Goal: Information Seeking & Learning: Compare options

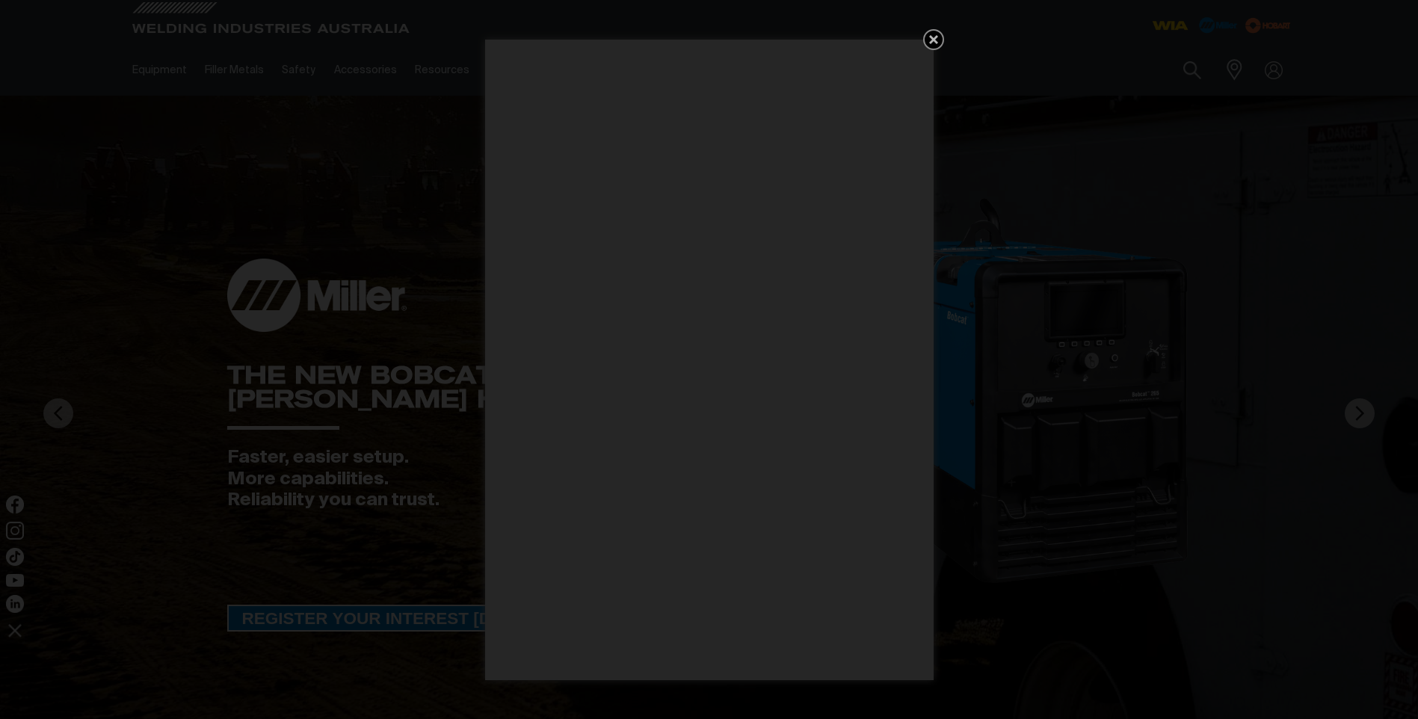
click at [937, 47] on icon "Get 5 WIA Welding Guides Free!" at bounding box center [934, 40] width 18 height 18
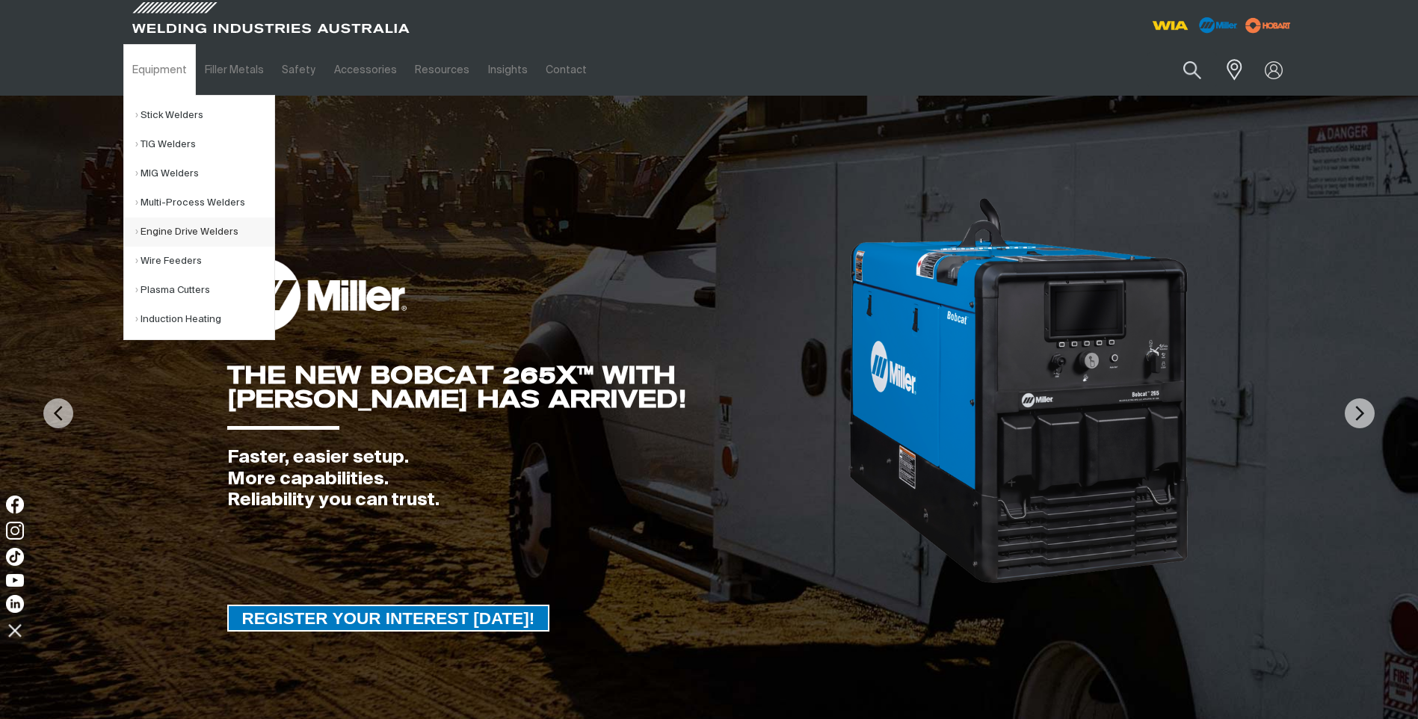
click at [152, 234] on link "Engine Drive Welders" at bounding box center [204, 232] width 139 height 29
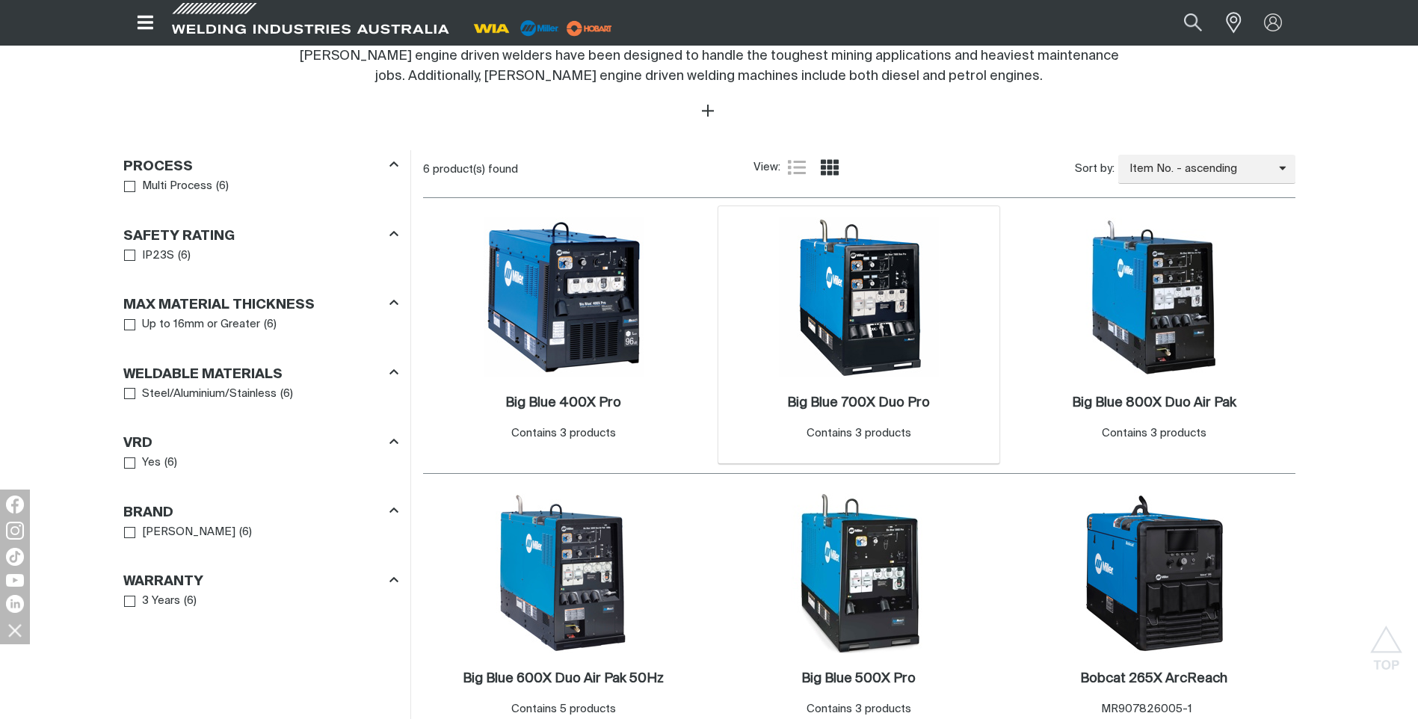
scroll to position [673, 0]
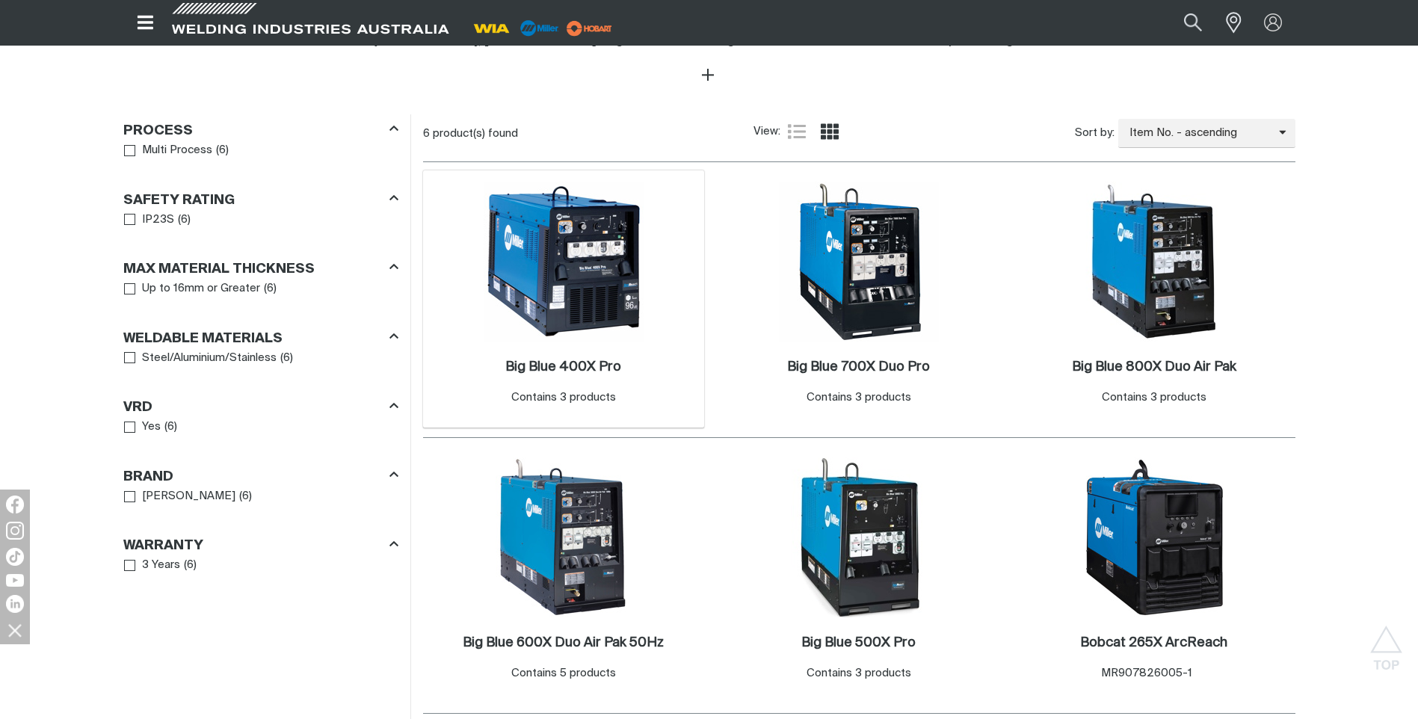
click at [570, 396] on div "Contains 3 products" at bounding box center [563, 397] width 105 height 17
click at [570, 395] on div "Contains 3 products" at bounding box center [563, 397] width 105 height 17
drag, startPoint x: 570, startPoint y: 396, endPoint x: 568, endPoint y: 371, distance: 25.5
click at [567, 371] on h2 "Big Blue 400X Pro ." at bounding box center [563, 366] width 116 height 13
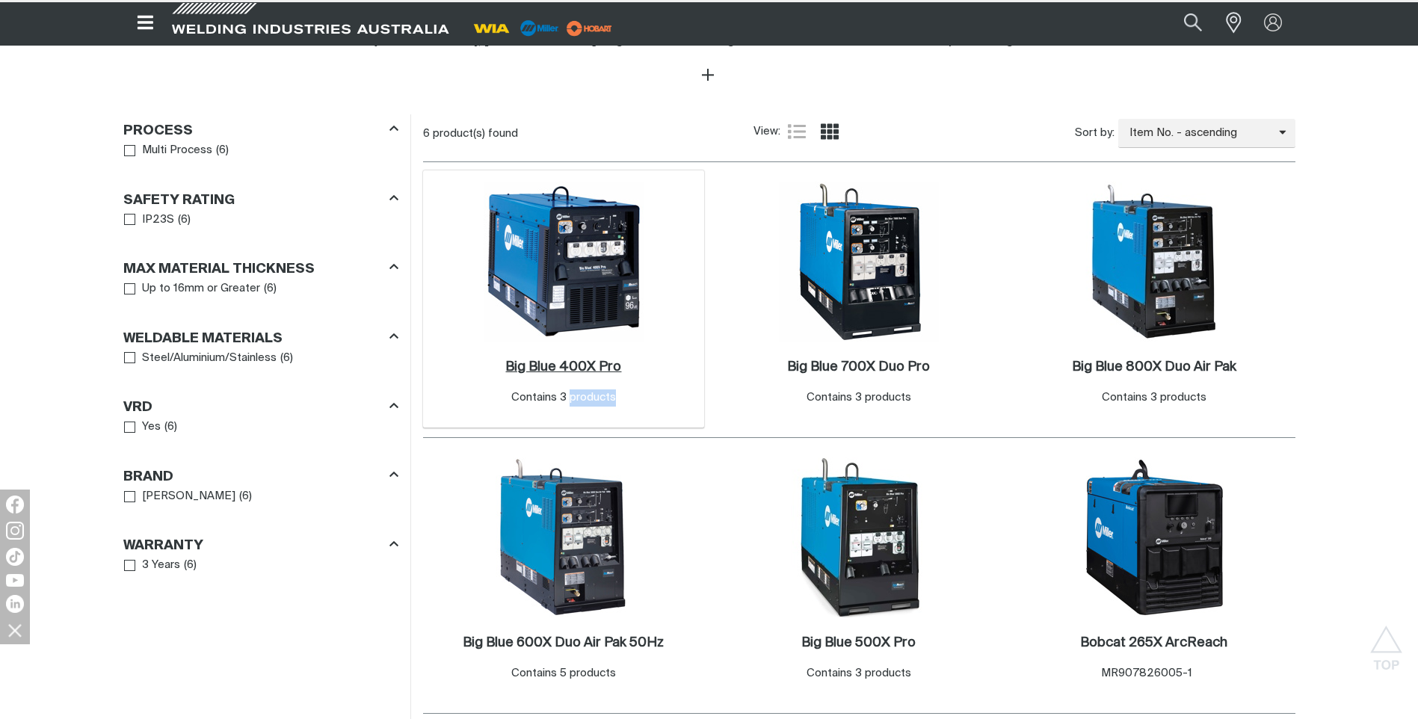
click at [568, 371] on h2 "Big Blue 400X Pro ." at bounding box center [563, 366] width 116 height 13
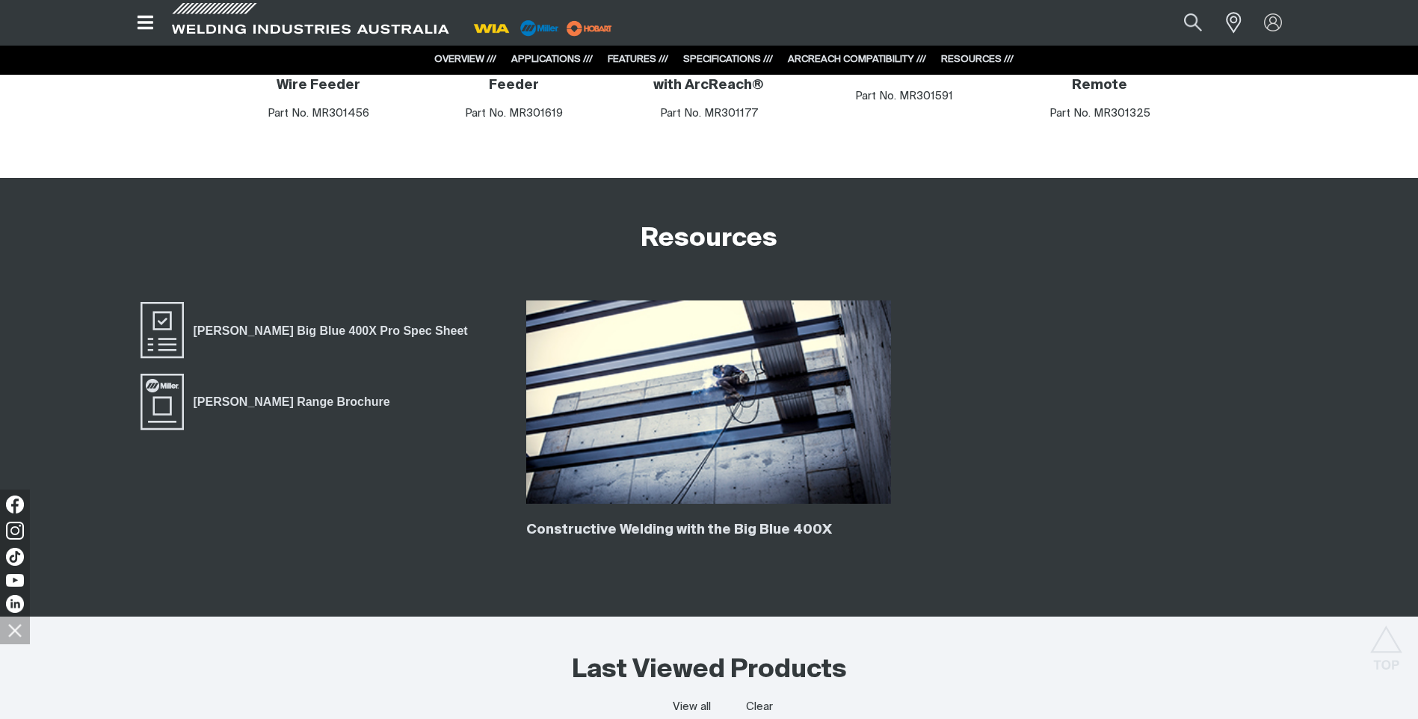
scroll to position [3449, 0]
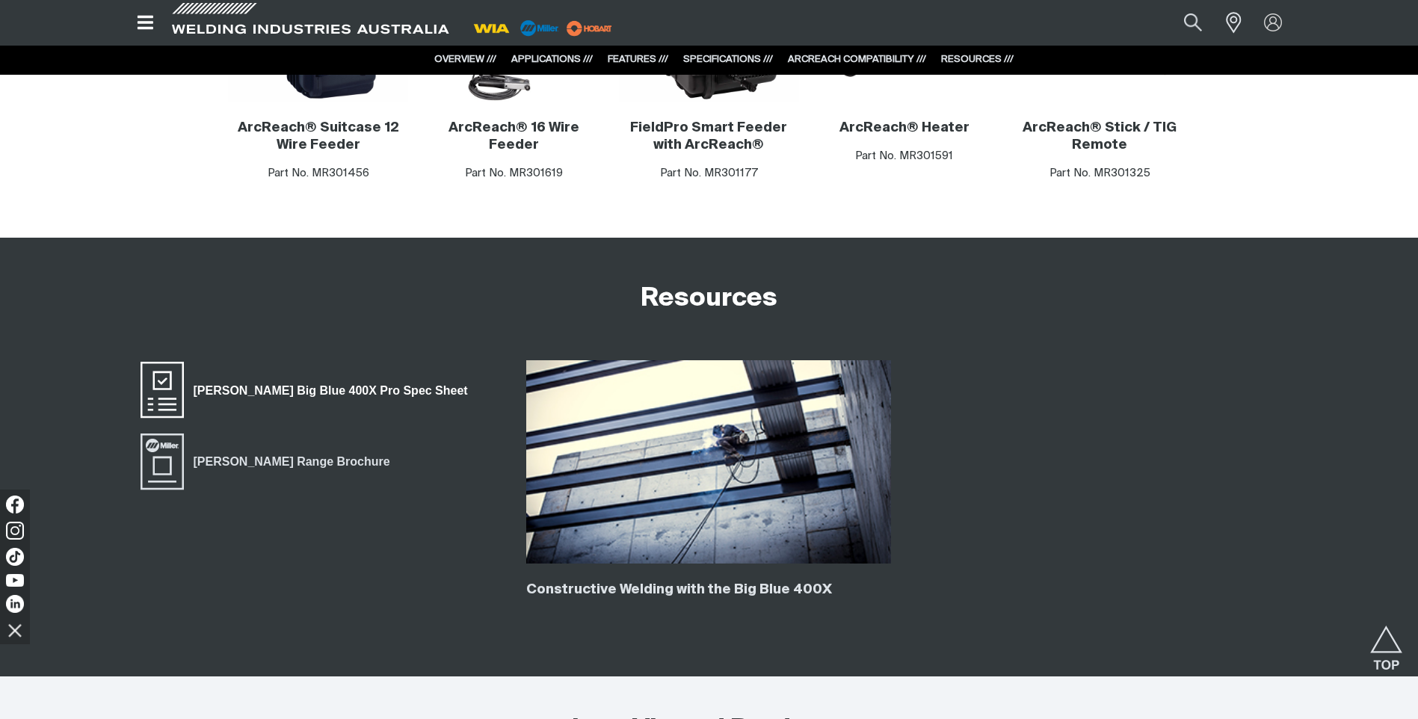
click at [261, 389] on span "Miller Big Blue 400X Pro Spec Sheet" at bounding box center [331, 390] width 294 height 19
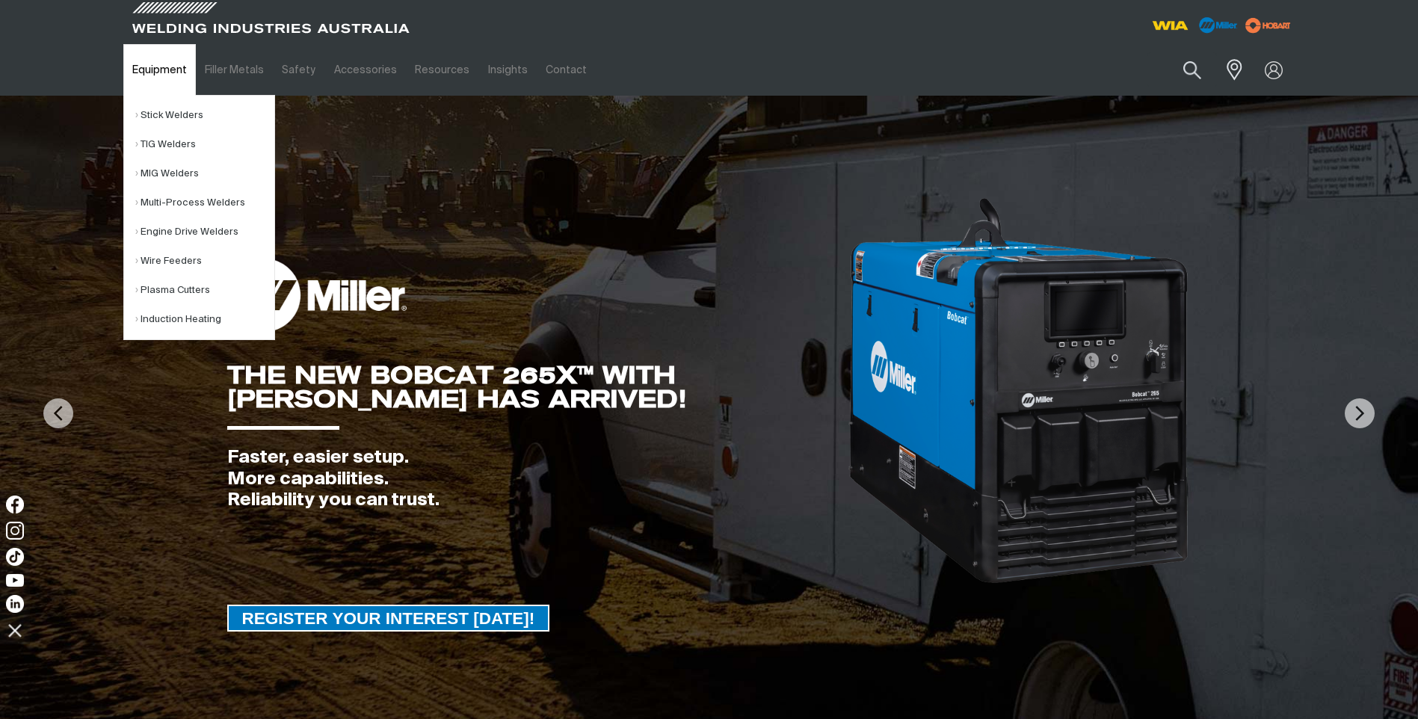
click at [170, 73] on link "Equipment" at bounding box center [159, 70] width 73 height 52
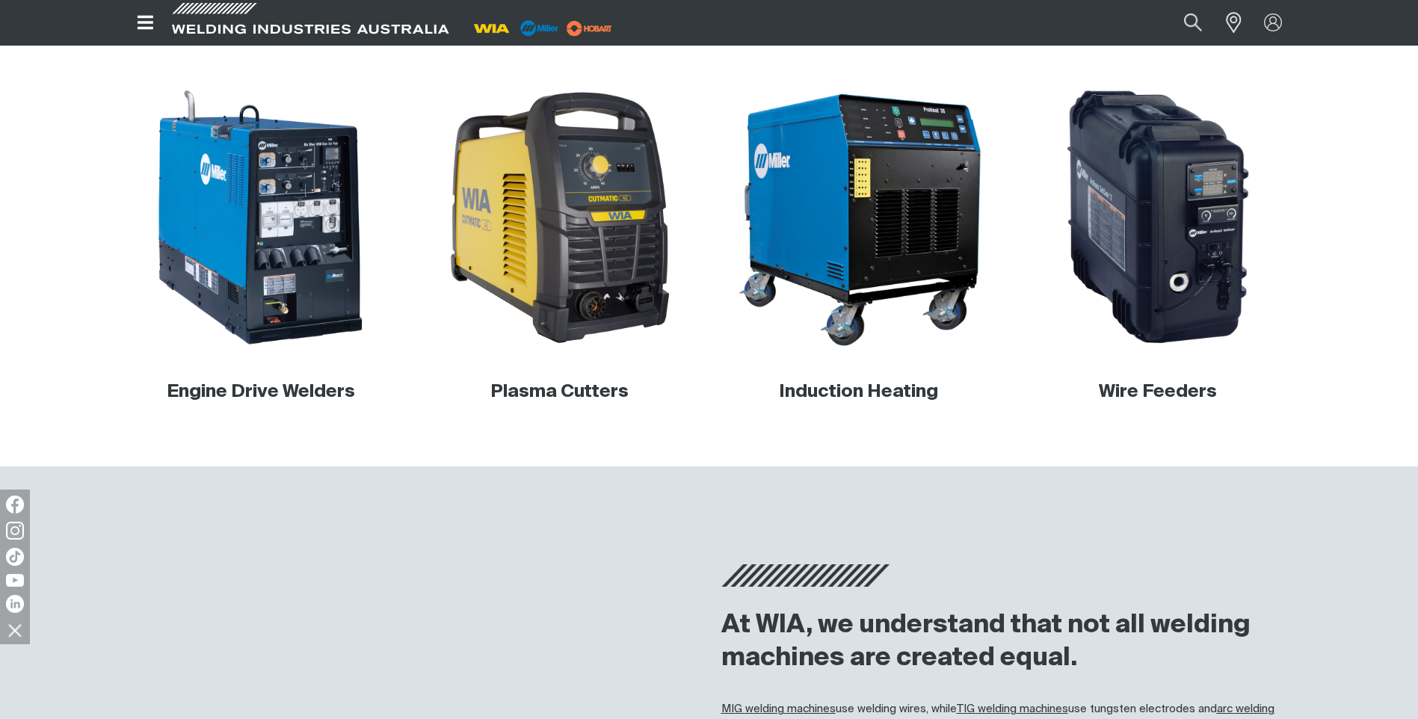
scroll to position [822, 0]
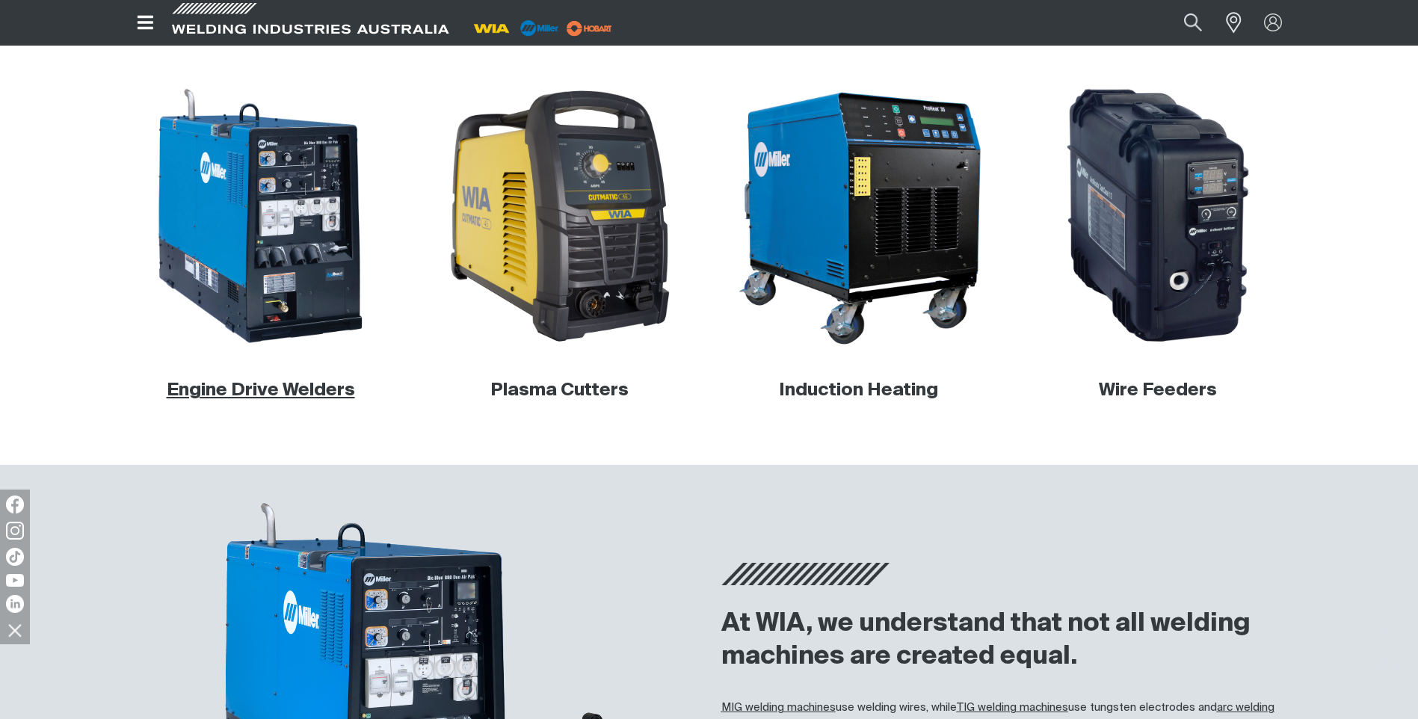
click at [249, 392] on link "Engine Drive Welders" at bounding box center [261, 390] width 188 height 18
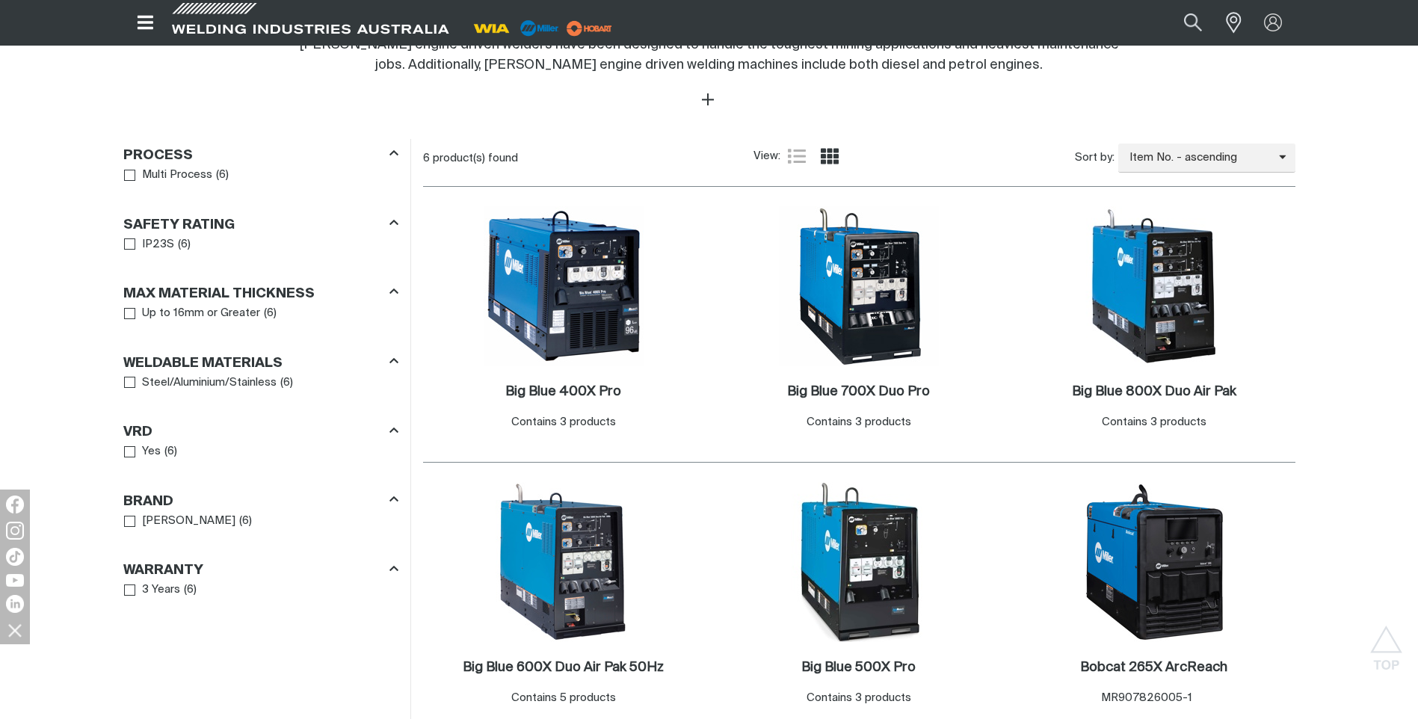
scroll to position [748, 0]
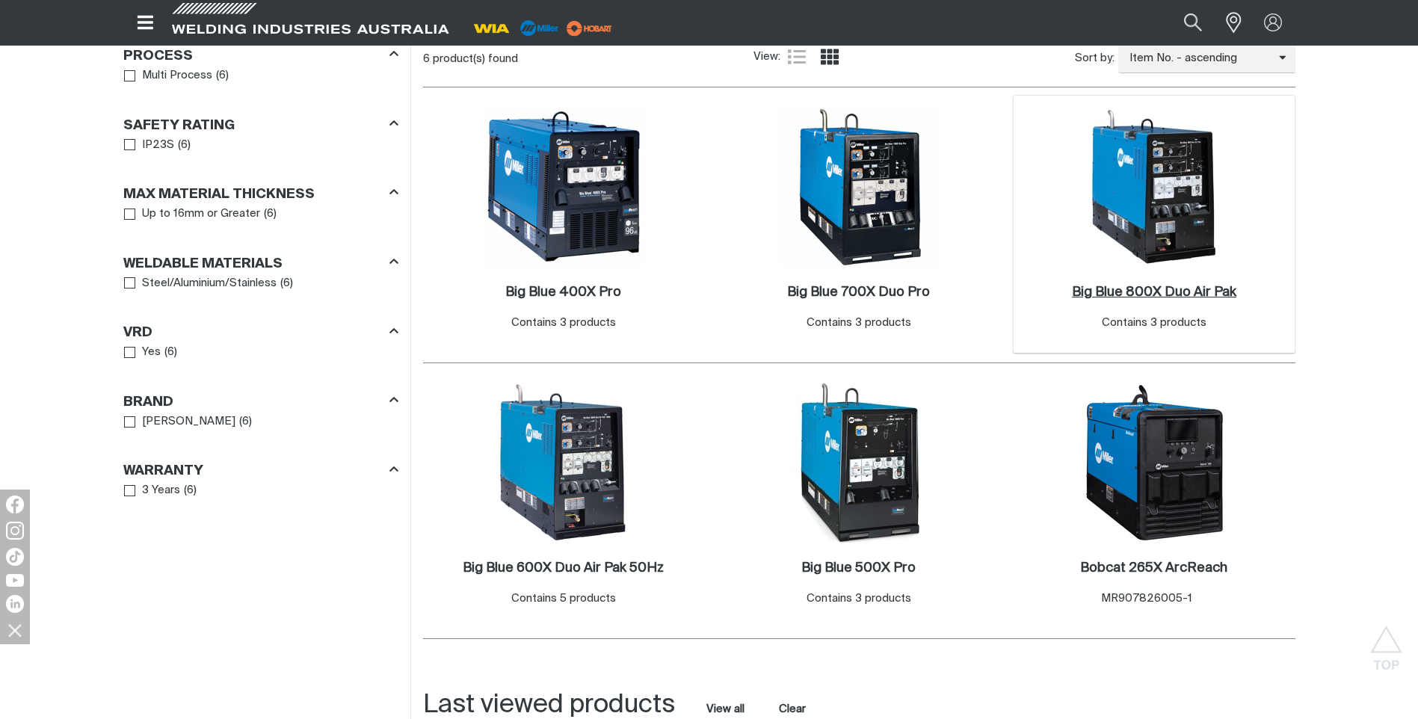
click at [1174, 286] on h2 "Big Blue 800X Duo Air Pak ." at bounding box center [1154, 292] width 164 height 13
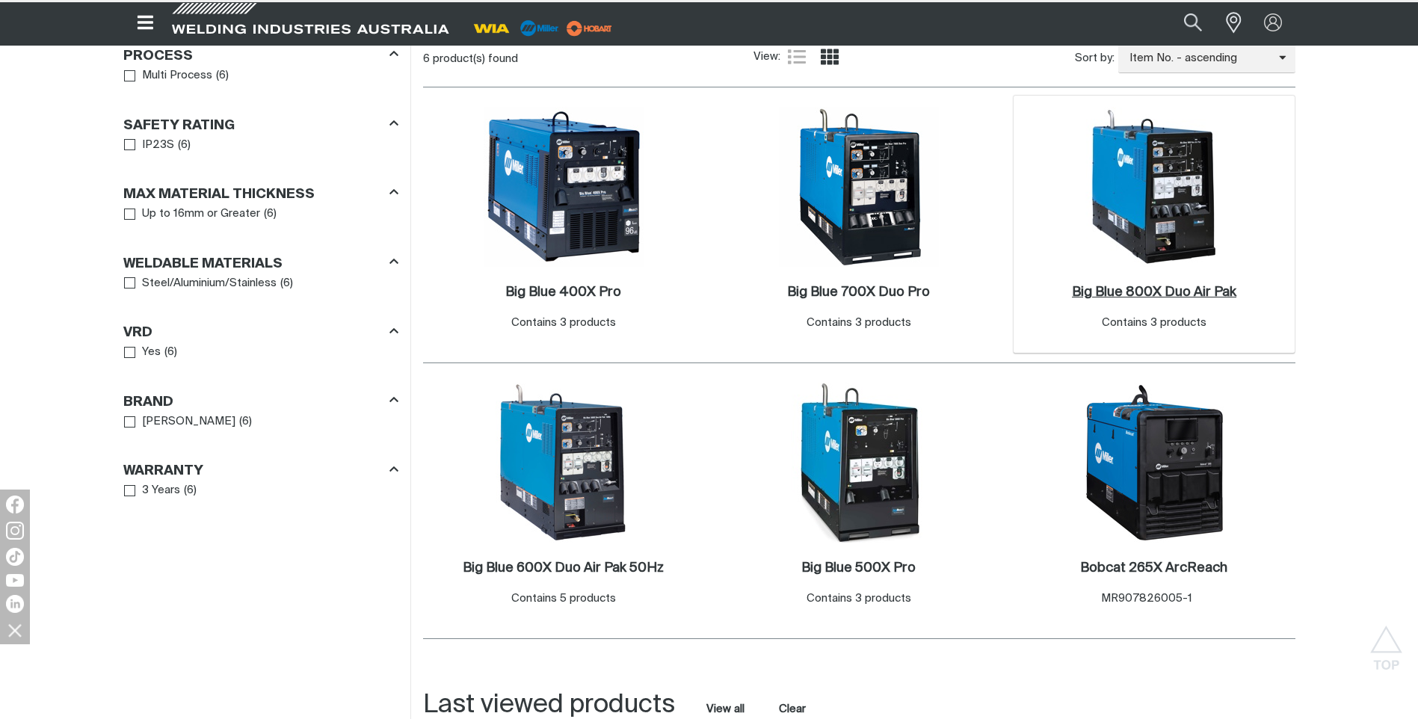
click at [1174, 286] on h2 "Big Blue 800X Duo Air Pak ." at bounding box center [1154, 292] width 164 height 13
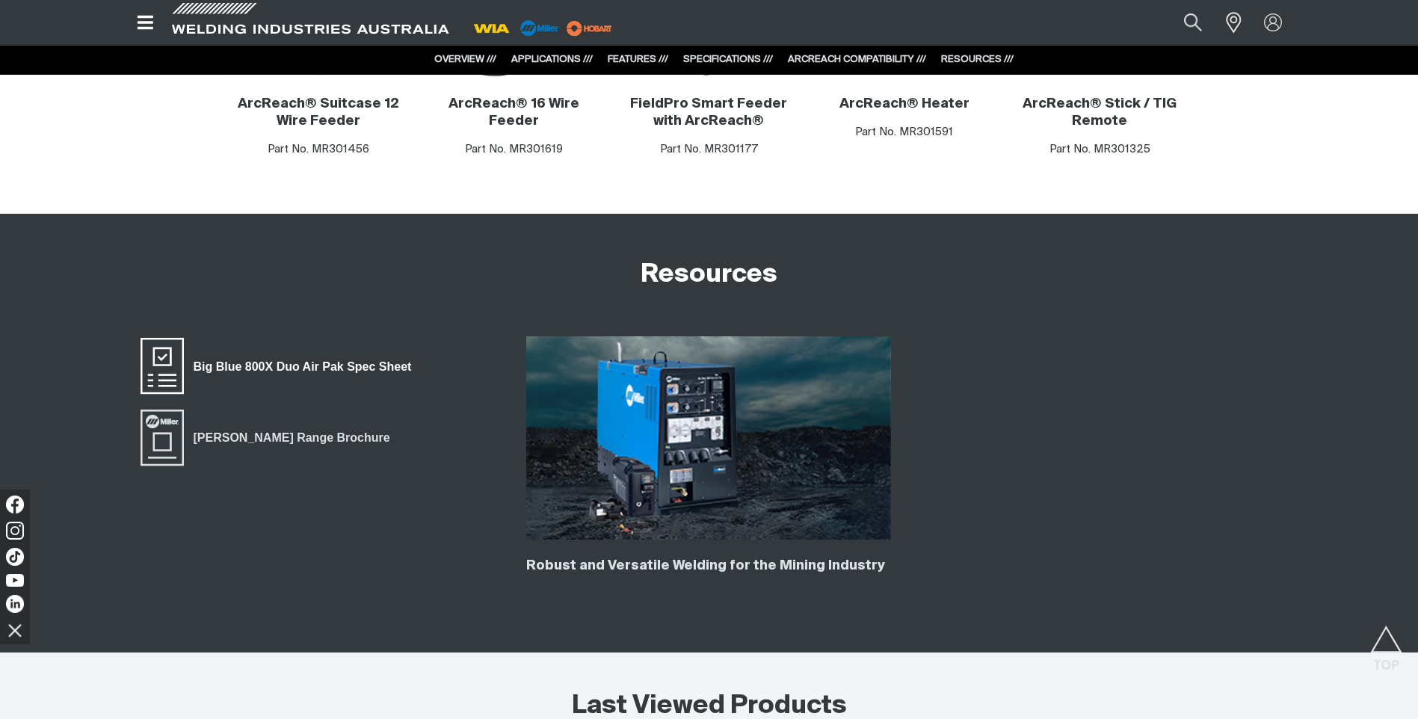
scroll to position [4037, 0]
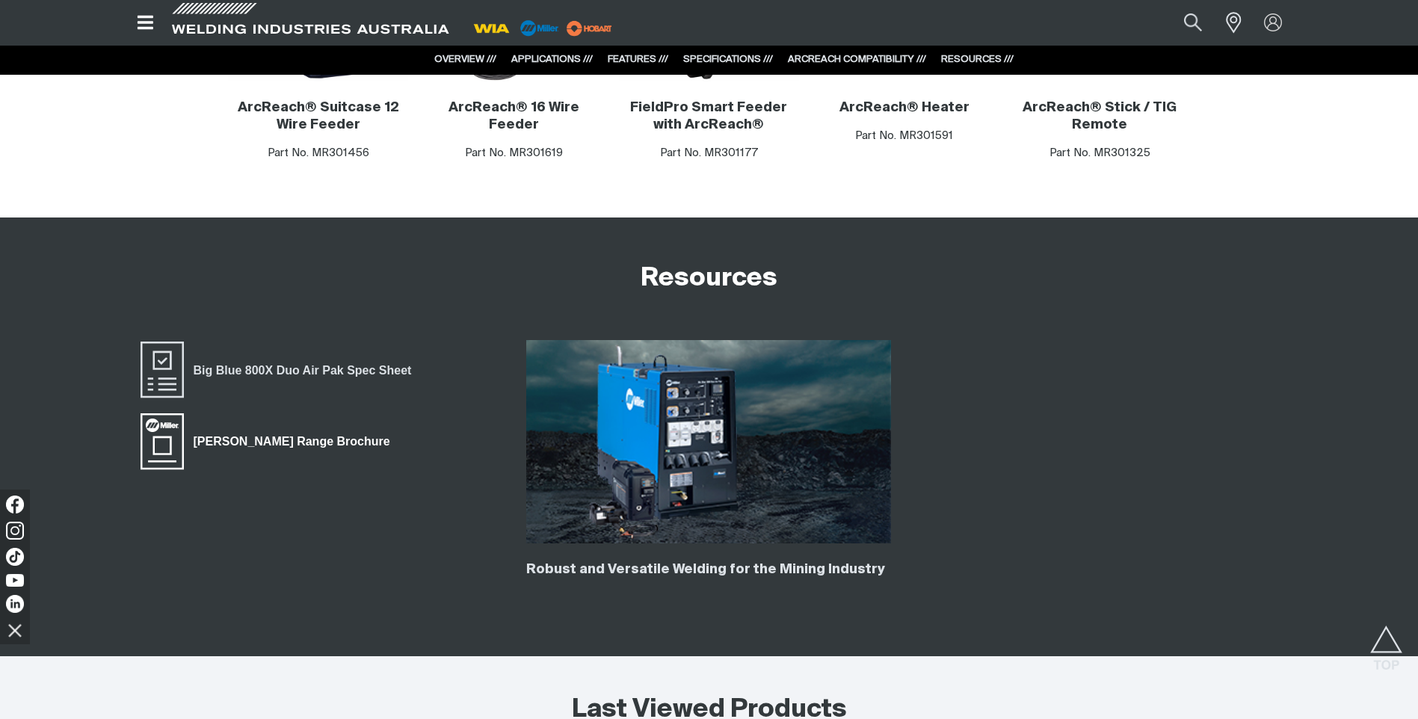
click at [164, 432] on span "Miller Range Brochure" at bounding box center [162, 441] width 48 height 60
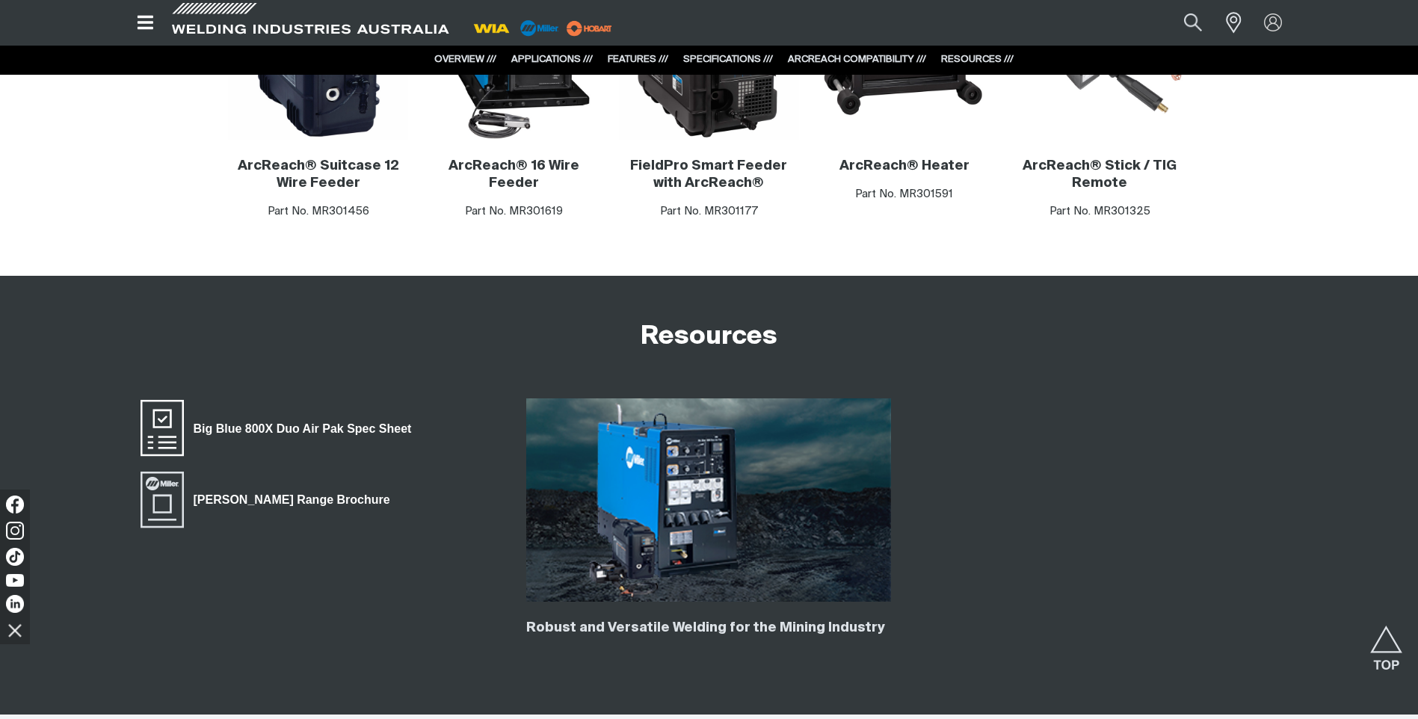
scroll to position [3962, 0]
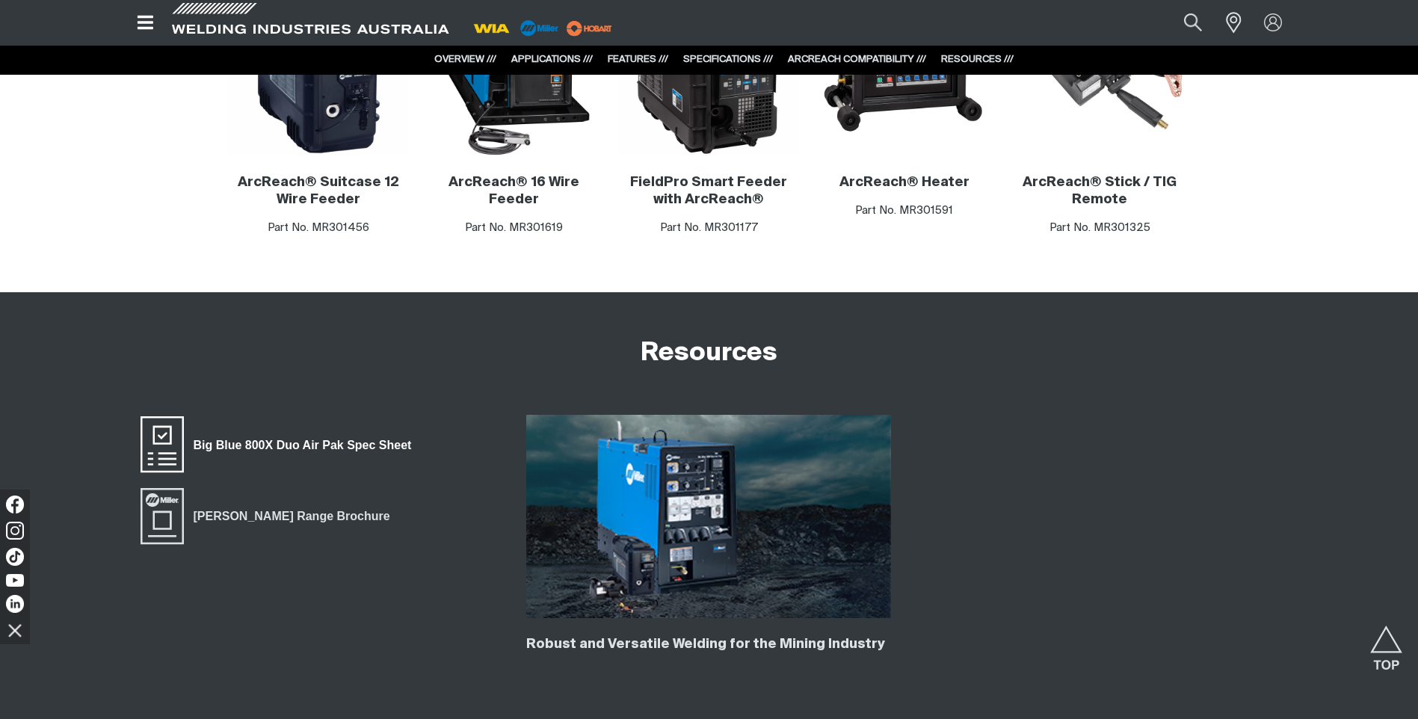
click at [200, 449] on span "Big Blue 800X Duo Air Pak Spec Sheet" at bounding box center [303, 444] width 238 height 19
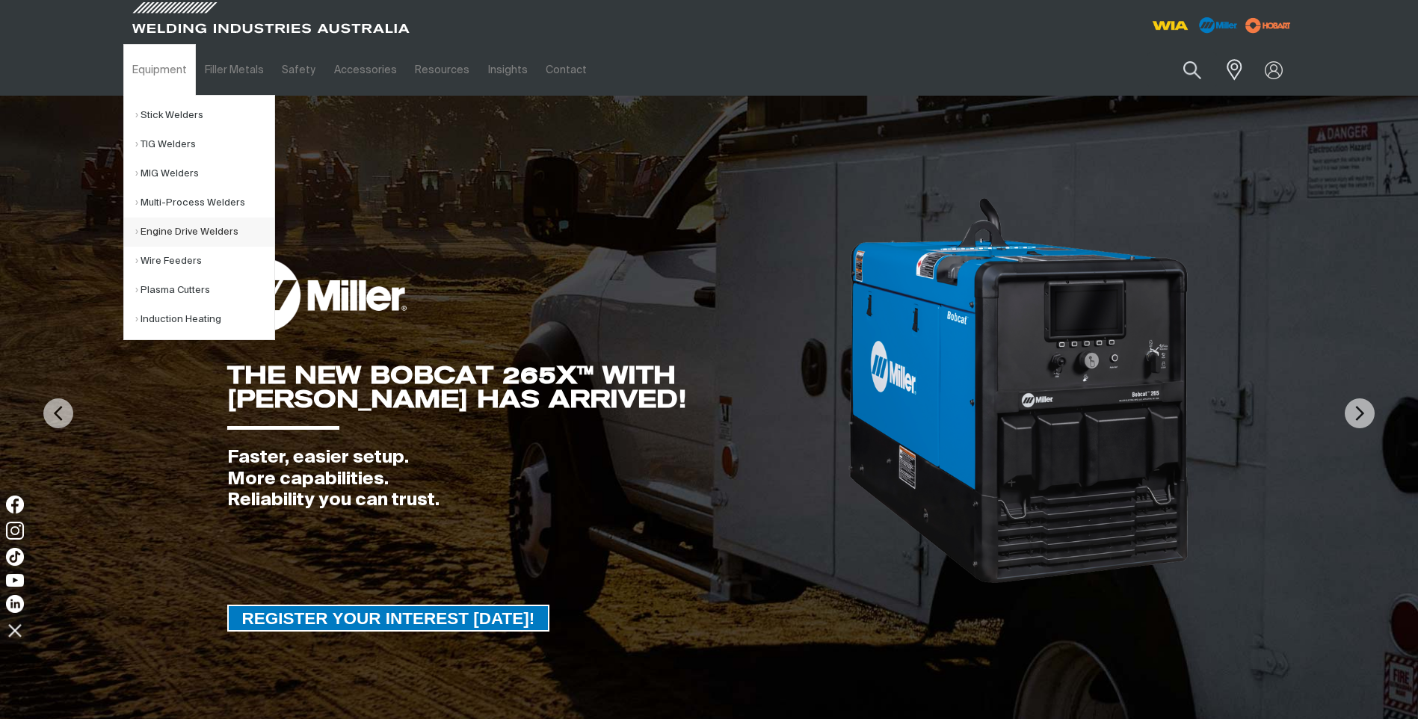
click at [164, 233] on link "Engine Drive Welders" at bounding box center [204, 232] width 139 height 29
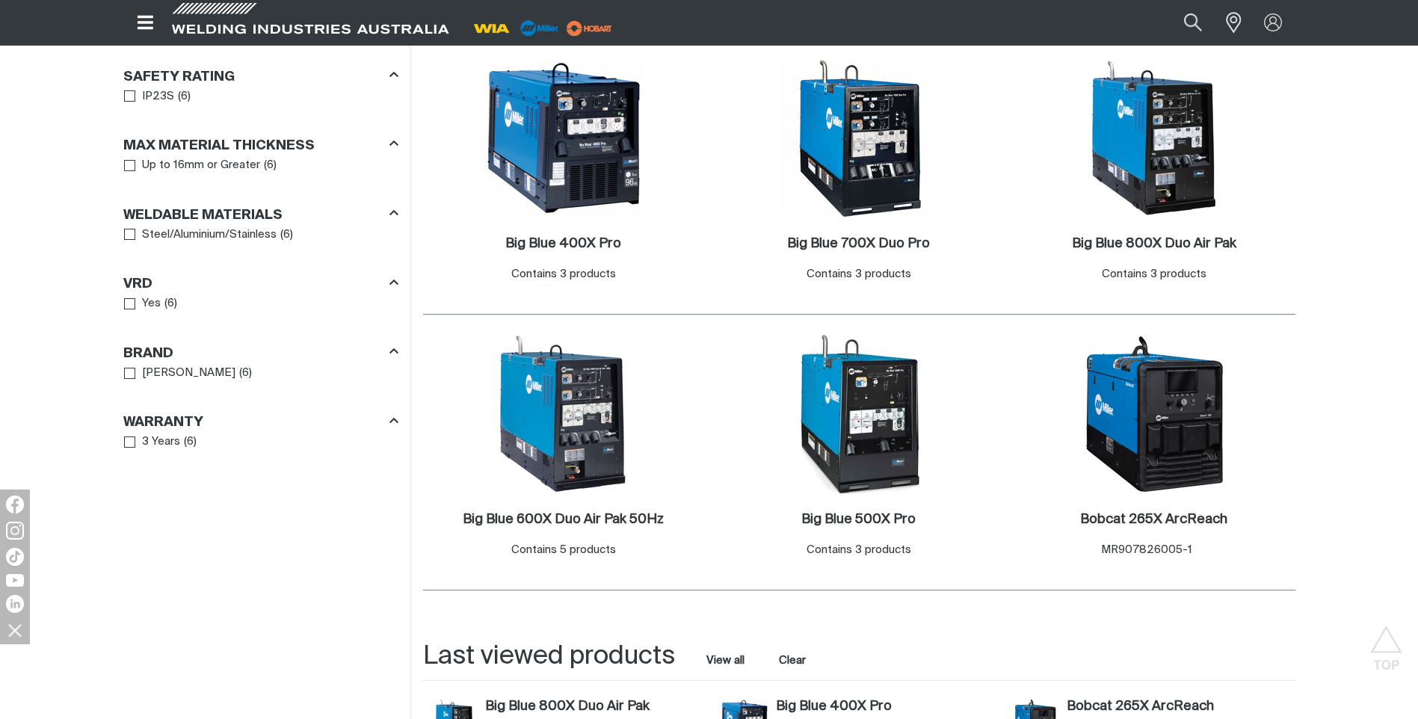
scroll to position [822, 0]
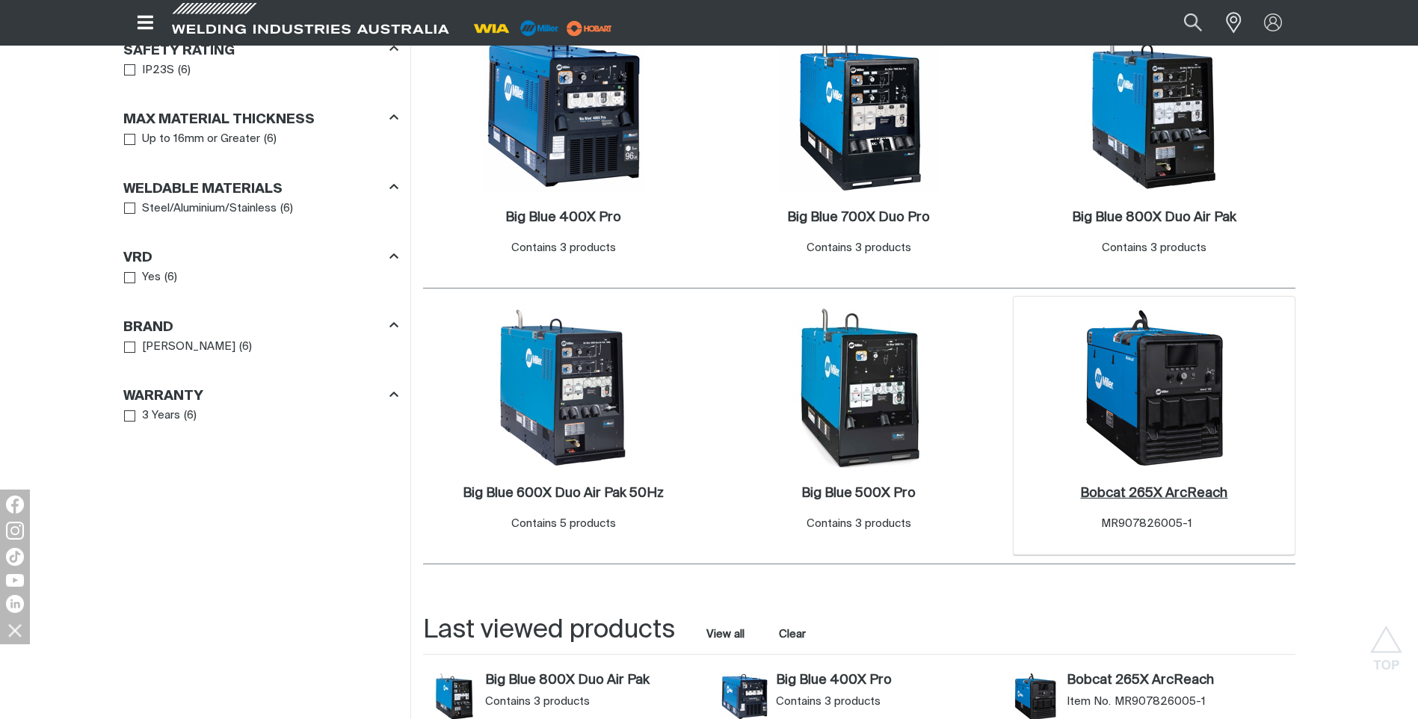
click at [1164, 487] on h2 "Bobcat 265X ArcReach ." at bounding box center [1153, 493] width 147 height 13
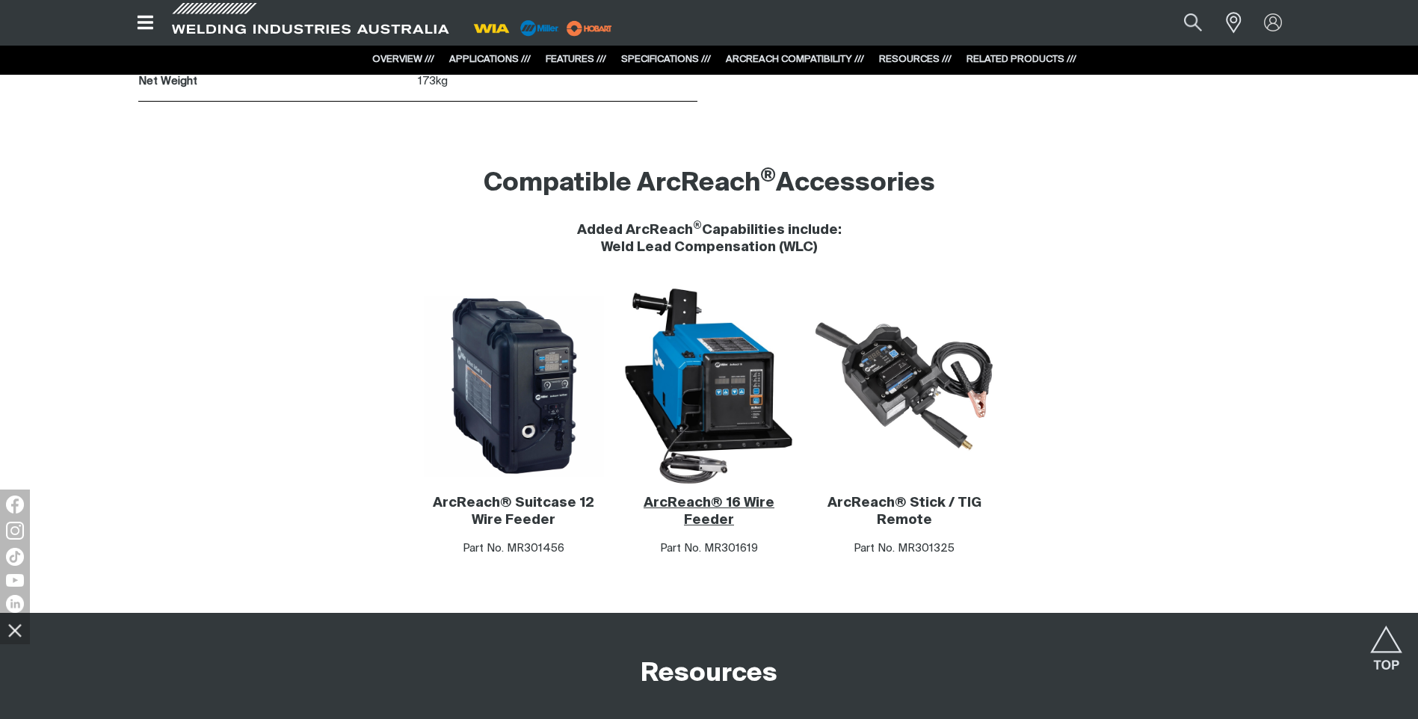
scroll to position [8074, 0]
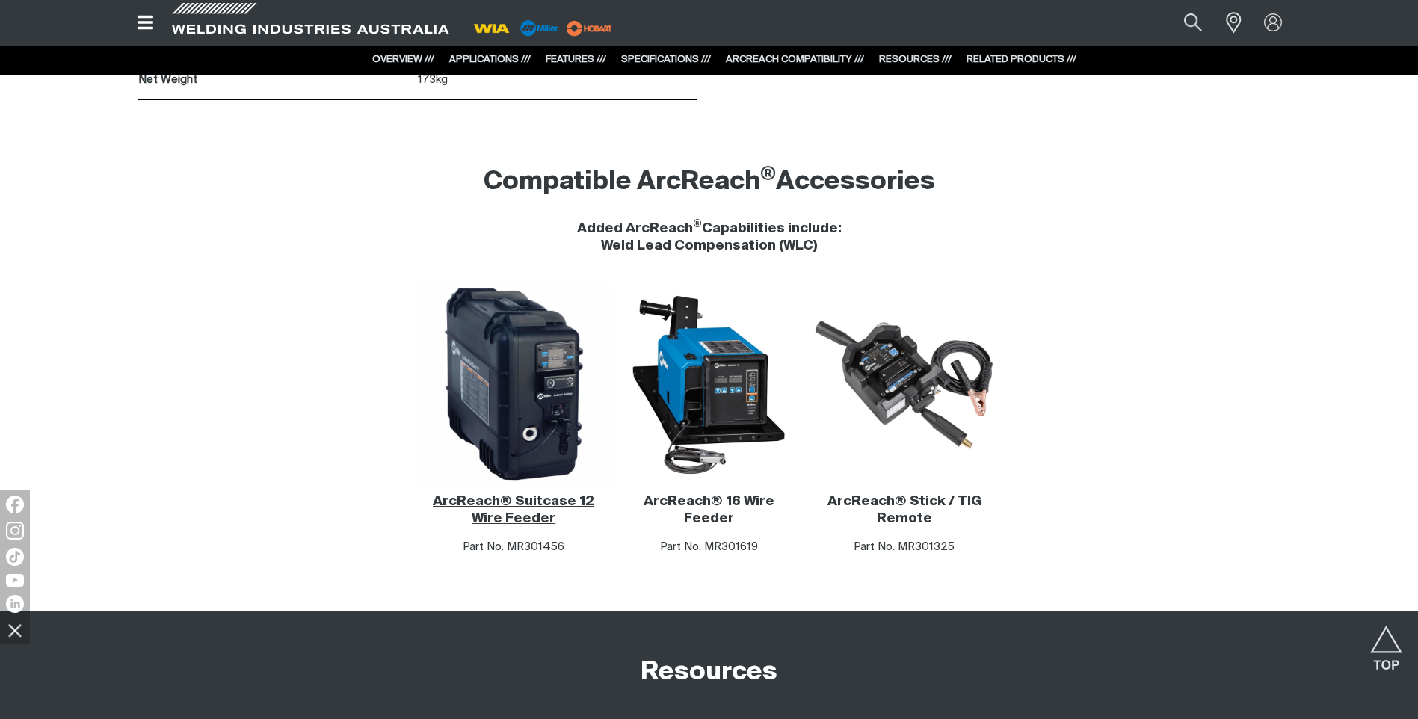
click at [515, 389] on img at bounding box center [513, 385] width 198 height 198
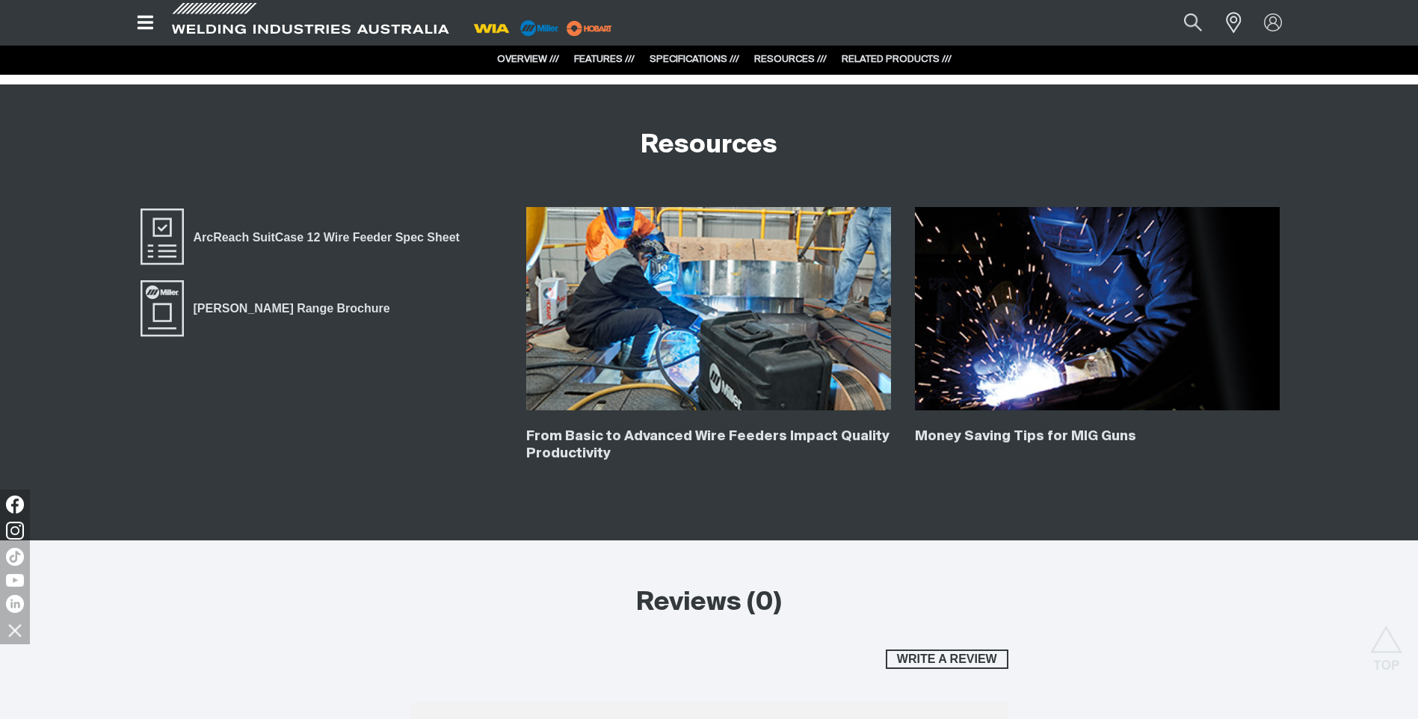
scroll to position [4112, 0]
